Goal: Find specific page/section: Find specific page/section

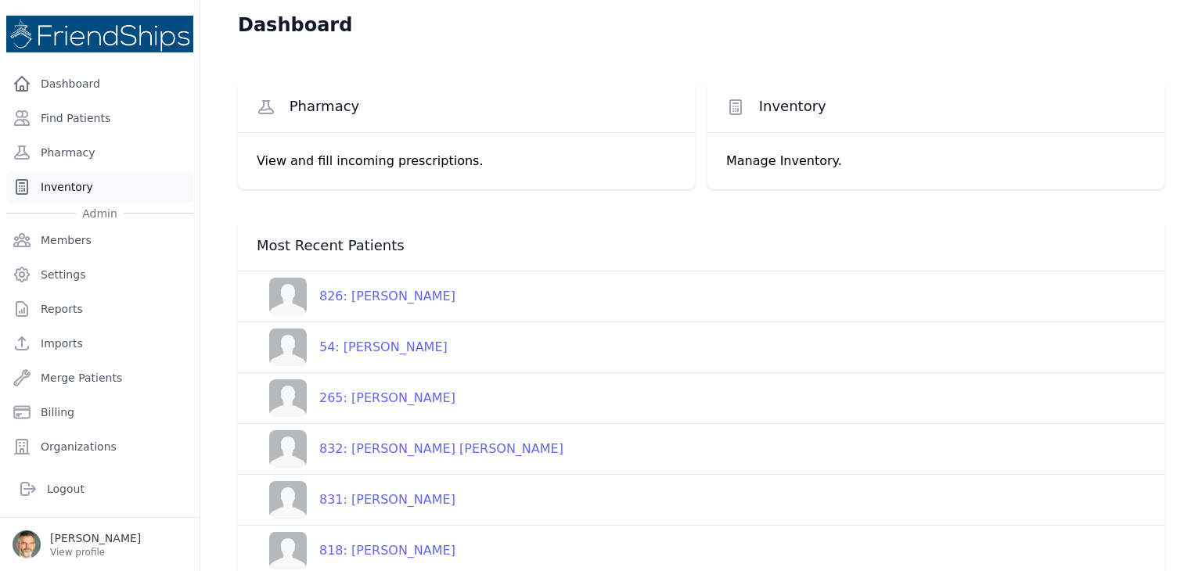
click at [69, 183] on link "Inventory" at bounding box center [99, 186] width 187 height 31
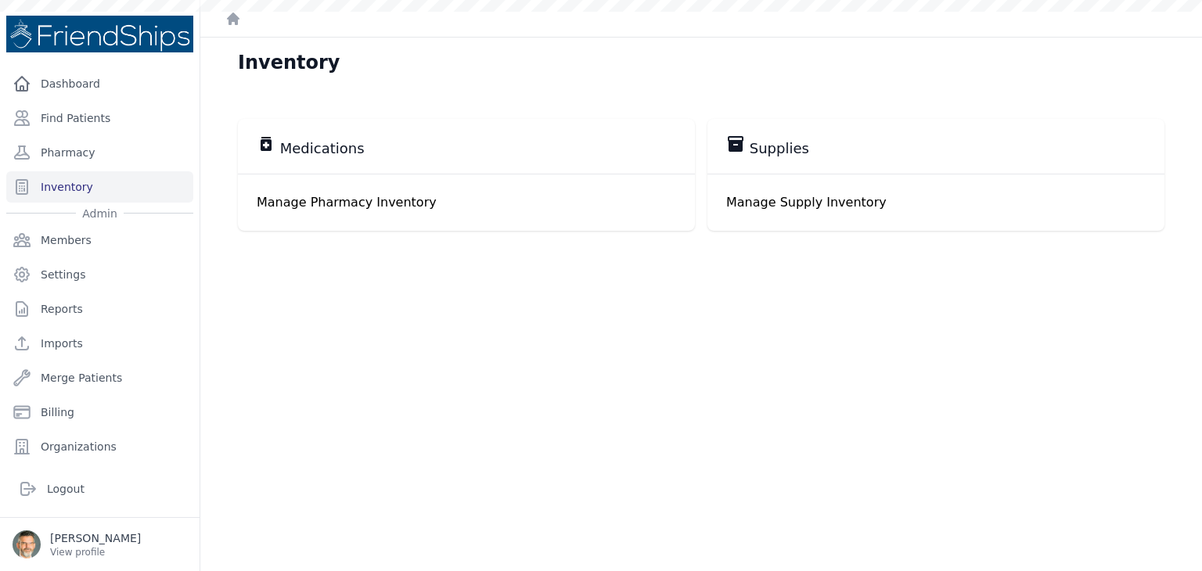
click at [341, 193] on p "Manage Pharmacy Inventory" at bounding box center [466, 202] width 419 height 19
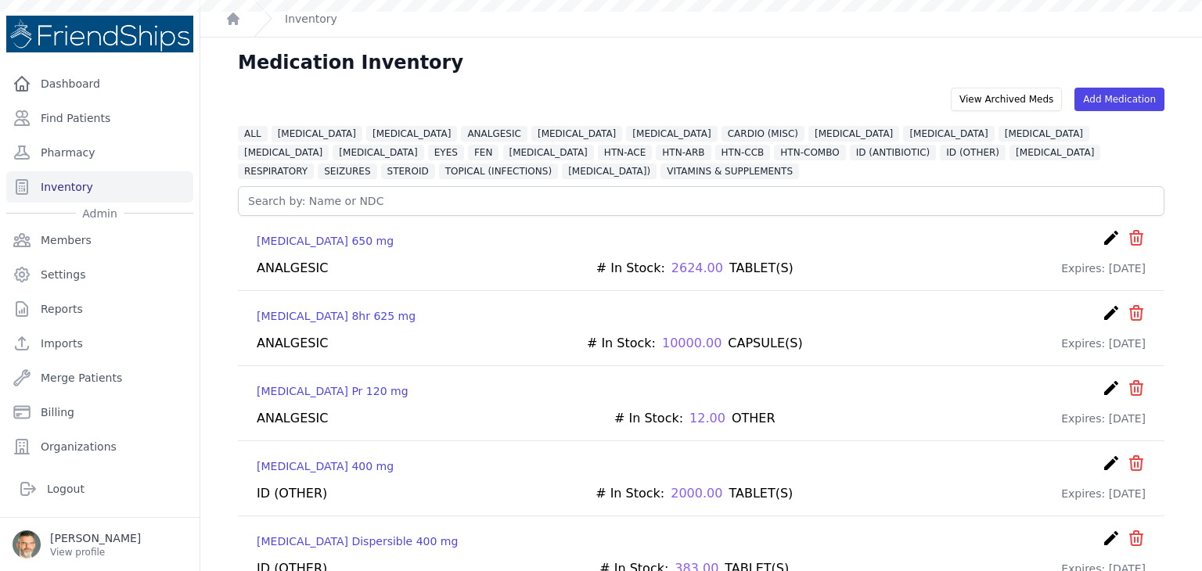
click at [598, 152] on span "HTN-ACE" at bounding box center [625, 153] width 54 height 16
click at [318, 143] on div "ALL ALLERGIES ALPHA 1 BLOCKER ANALGESIC ANTICOAGULANT BETA BLOCKER CARDIO (MISC…" at bounding box center [701, 152] width 926 height 56
click at [598, 153] on span "HTN-ACE" at bounding box center [625, 153] width 54 height 16
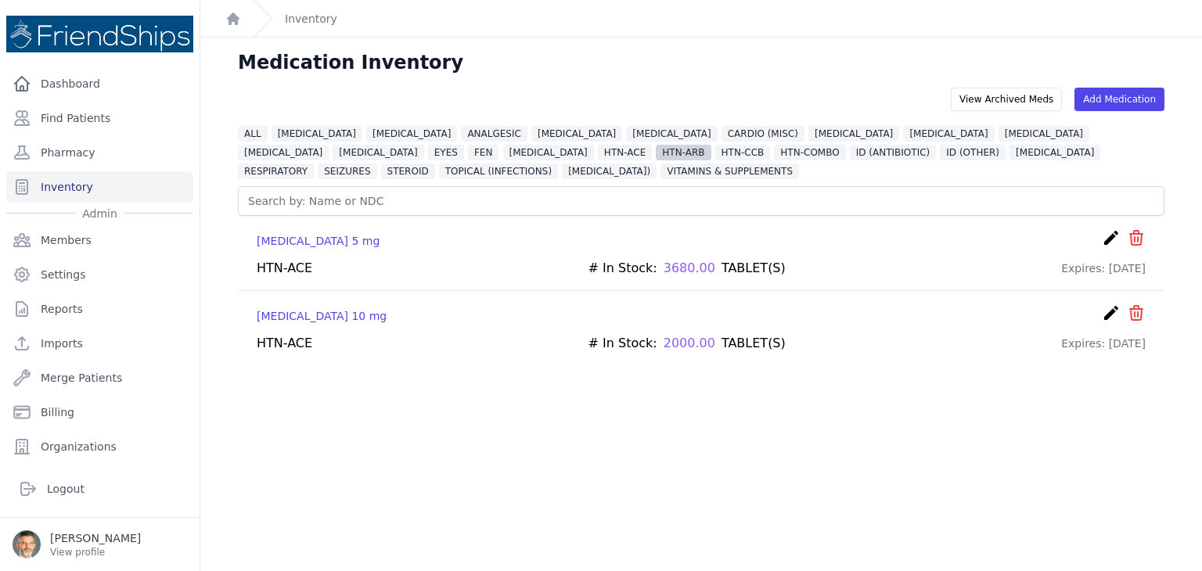
click at [656, 153] on span "HTN-ARB" at bounding box center [683, 153] width 55 height 16
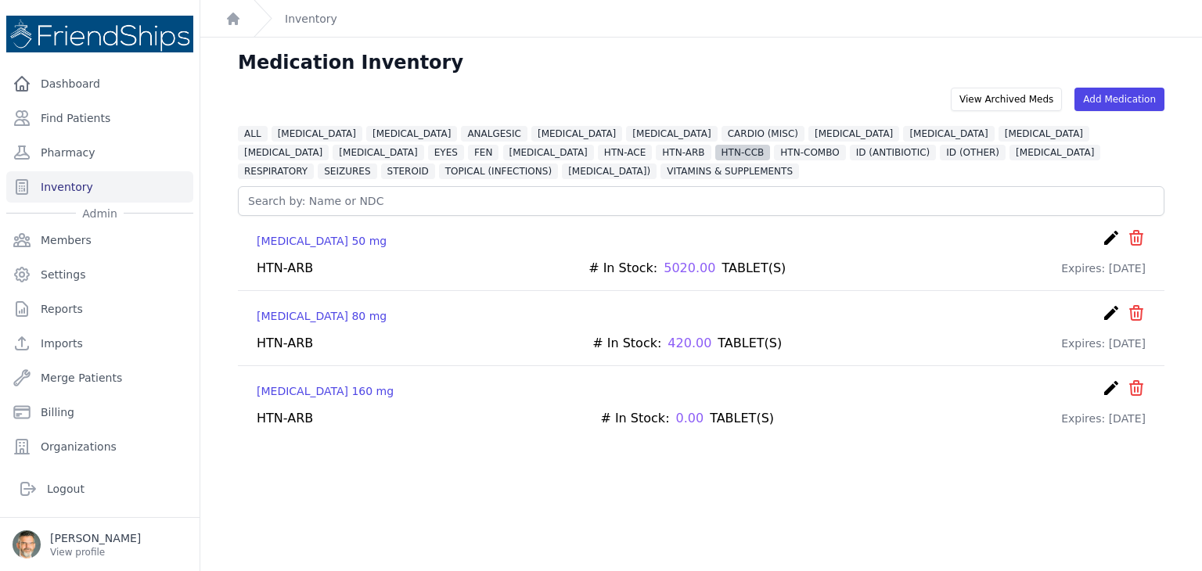
click at [715, 152] on span "HTN-CCB" at bounding box center [743, 153] width 56 height 16
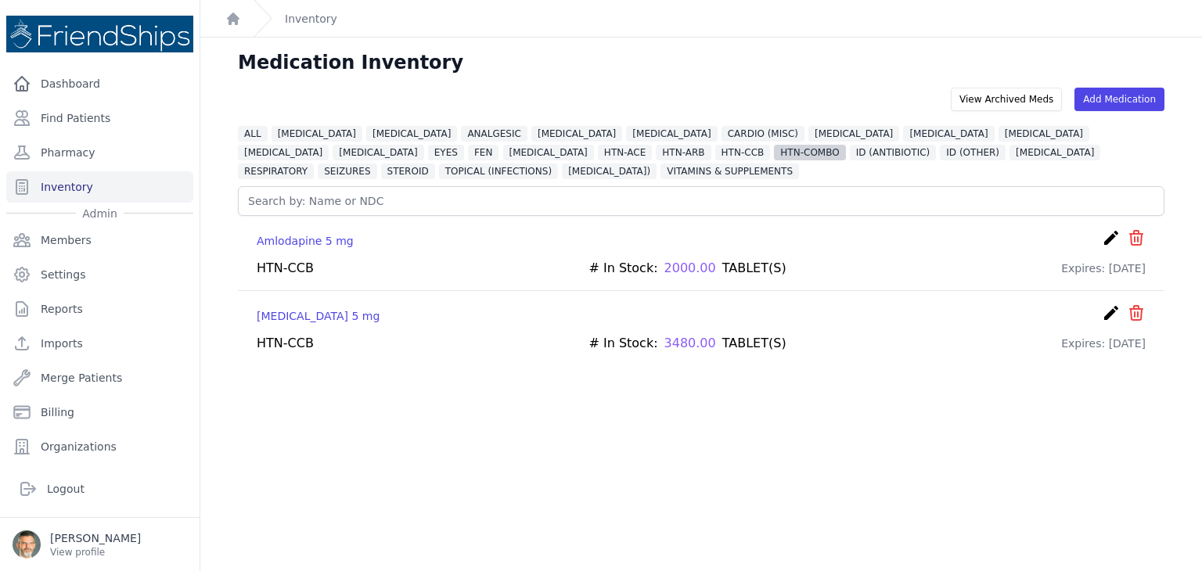
click at [774, 151] on span "HTN-COMBO" at bounding box center [809, 153] width 71 height 16
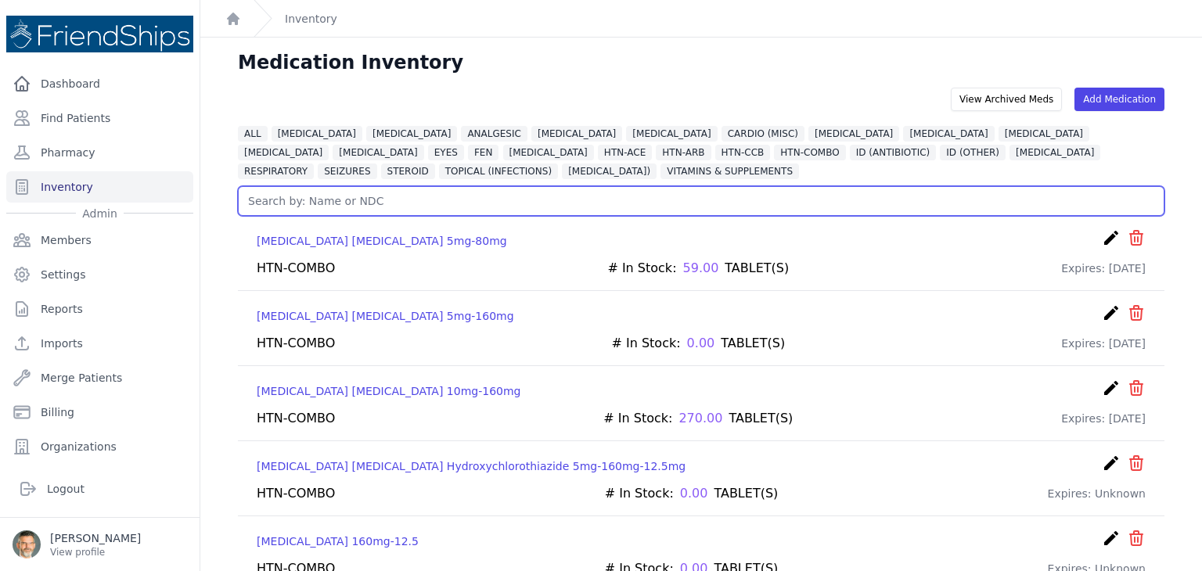
click at [593, 196] on input "text" at bounding box center [701, 201] width 926 height 30
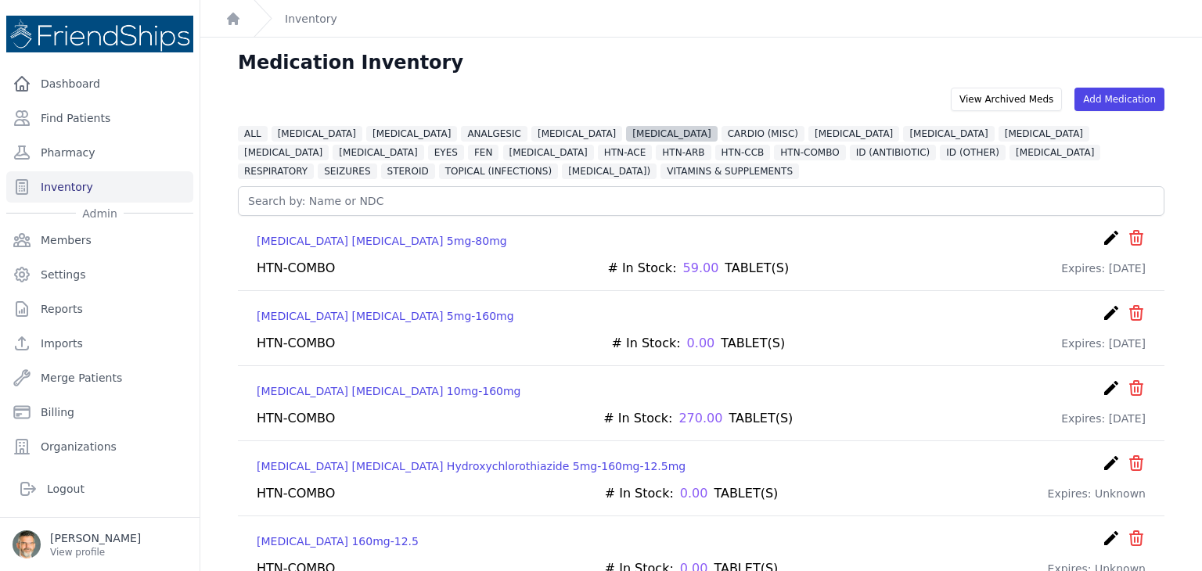
click at [627, 131] on span "BETA BLOCKER" at bounding box center [671, 134] width 91 height 16
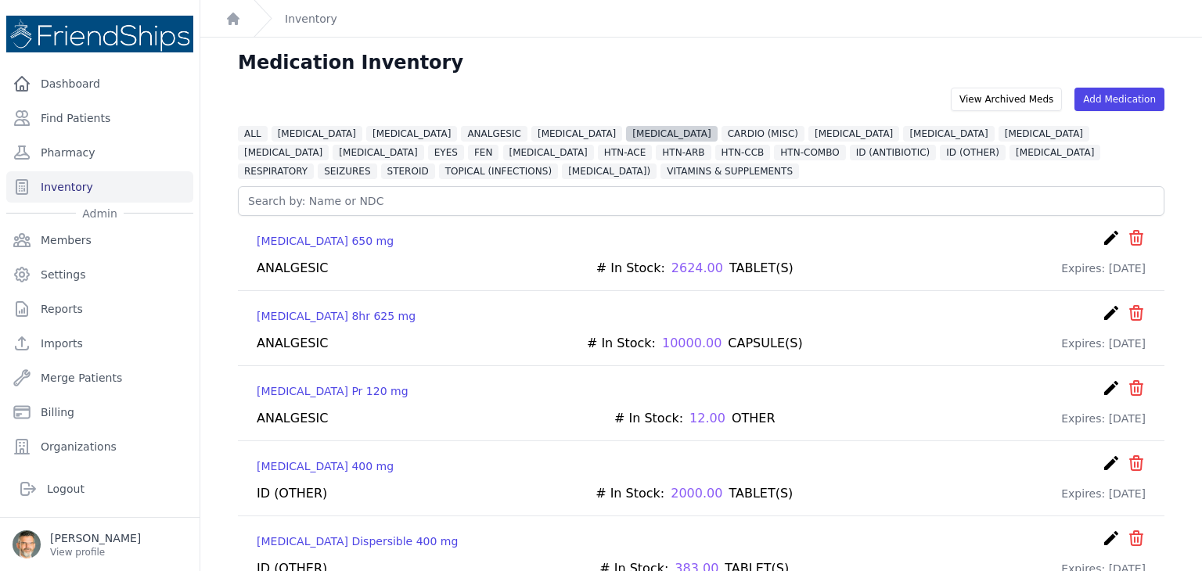
click at [634, 131] on span "BETA BLOCKER" at bounding box center [671, 134] width 91 height 16
